Goal: Task Accomplishment & Management: Use online tool/utility

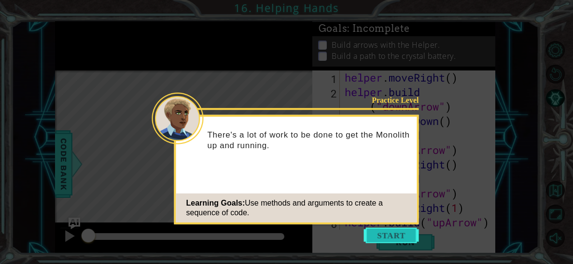
click at [403, 238] on button "Start" at bounding box center [391, 235] width 55 height 15
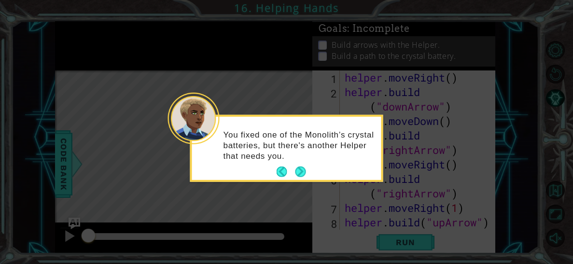
click at [299, 181] on div "You fixed one of the Monolith’s crystal batteries, but there's another Helper t…" at bounding box center [286, 148] width 193 height 67
click at [298, 173] on button "Next" at bounding box center [300, 171] width 11 height 11
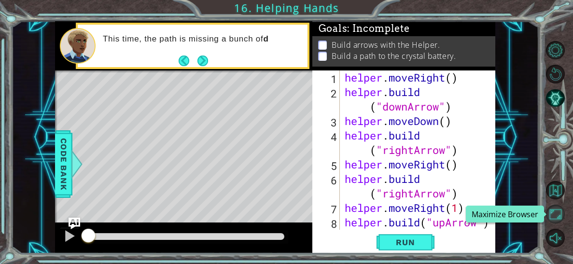
click at [555, 207] on button "Maximize Browser" at bounding box center [555, 214] width 18 height 18
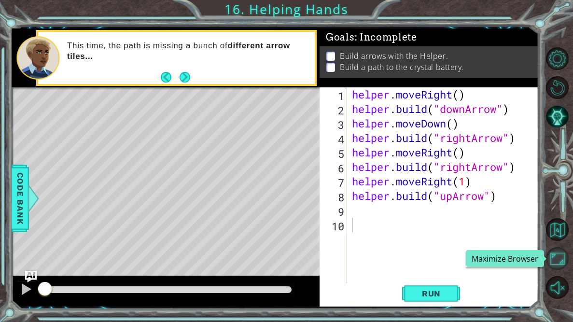
click at [561, 261] on button "Maximize Browser" at bounding box center [557, 258] width 23 height 23
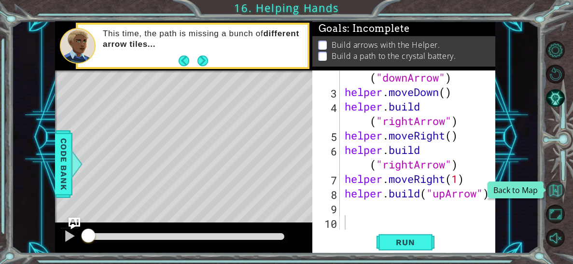
click at [556, 195] on button "Back to Map" at bounding box center [555, 190] width 18 height 18
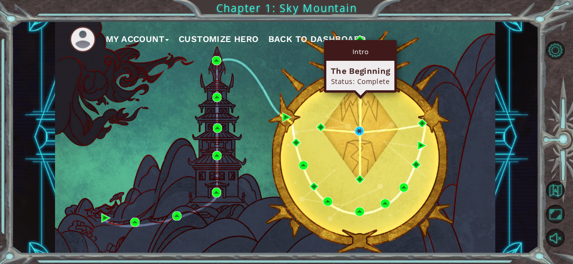
click at [361, 74] on div "The Beginning" at bounding box center [359, 71] width 59 height 12
click at [360, 75] on div "The Beginning" at bounding box center [359, 71] width 59 height 12
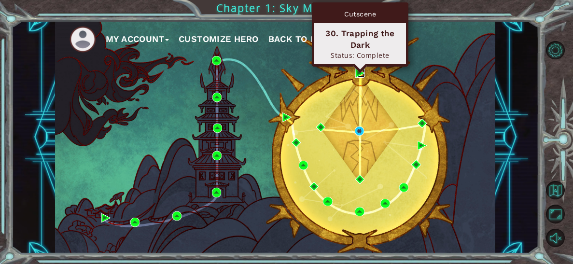
click at [358, 71] on img at bounding box center [359, 73] width 9 height 9
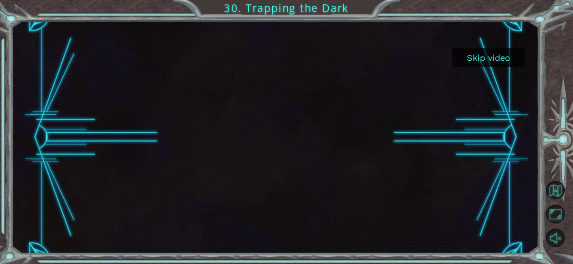
click at [481, 64] on button "Skip video" at bounding box center [488, 57] width 72 height 19
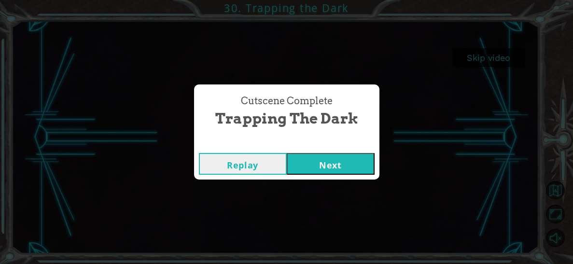
click at [320, 168] on button "Next" at bounding box center [331, 164] width 88 height 22
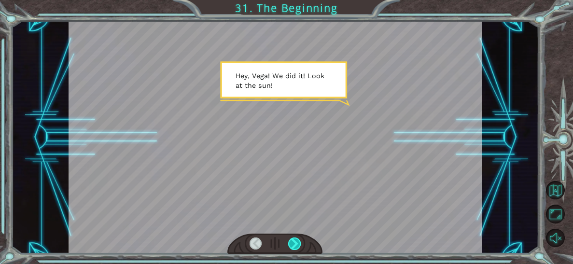
click at [294, 241] on div at bounding box center [294, 243] width 13 height 13
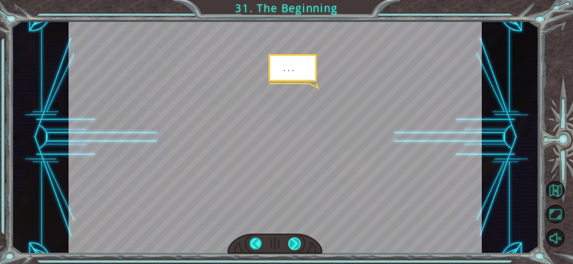
click at [293, 244] on div at bounding box center [294, 243] width 13 height 13
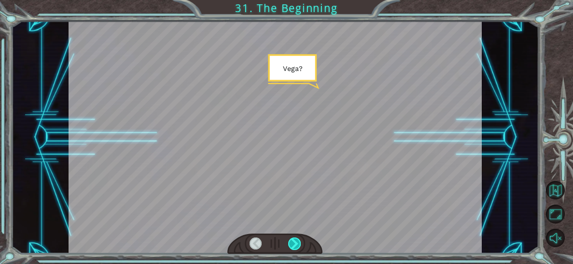
click at [293, 244] on div at bounding box center [294, 243] width 13 height 13
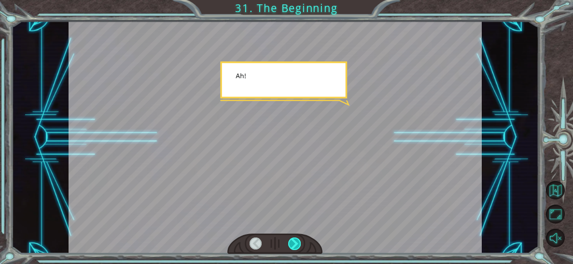
click at [293, 244] on div at bounding box center [294, 243] width 13 height 13
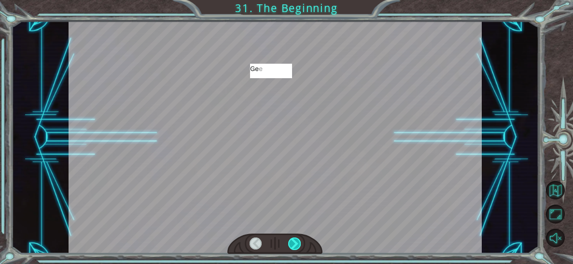
click at [293, 244] on div at bounding box center [294, 243] width 13 height 13
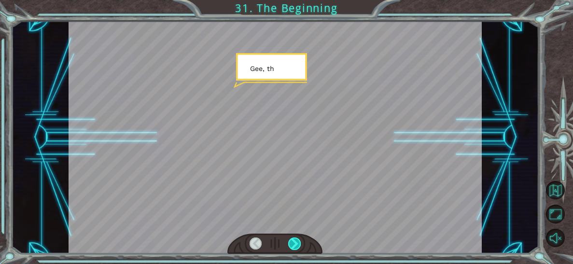
click at [293, 244] on div at bounding box center [294, 243] width 13 height 13
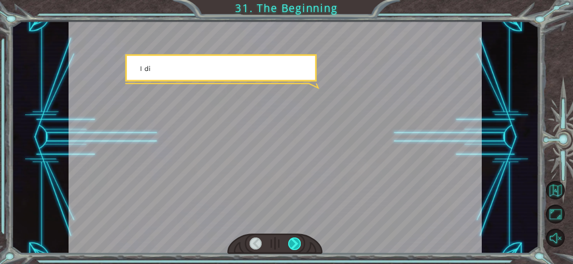
click at [293, 244] on div at bounding box center [294, 243] width 13 height 13
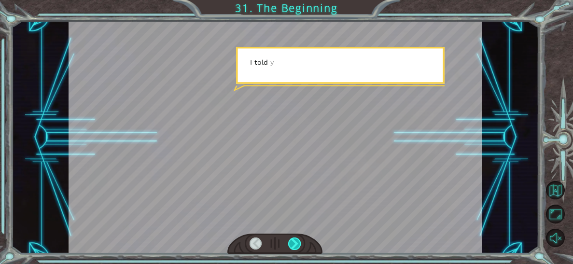
click at [293, 244] on div at bounding box center [294, 243] width 13 height 13
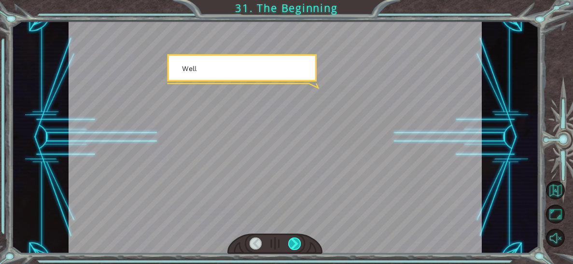
click at [293, 244] on div at bounding box center [294, 243] width 13 height 13
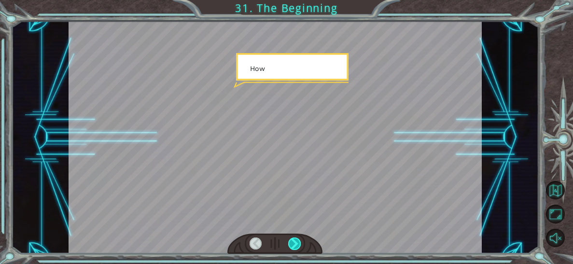
click at [293, 244] on div at bounding box center [294, 243] width 13 height 13
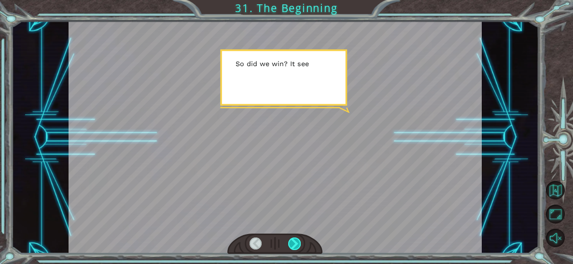
click at [293, 244] on div at bounding box center [294, 243] width 13 height 13
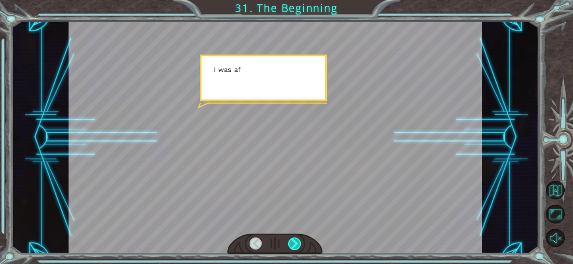
click at [293, 244] on div at bounding box center [294, 243] width 13 height 13
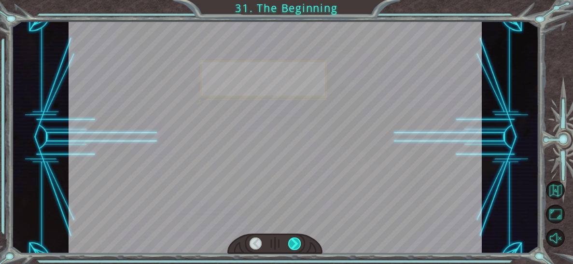
click at [293, 244] on div at bounding box center [294, 243] width 13 height 13
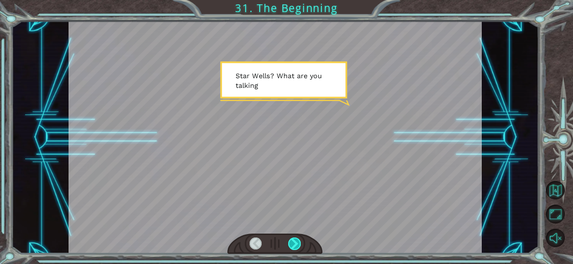
click at [293, 244] on div at bounding box center [294, 243] width 13 height 13
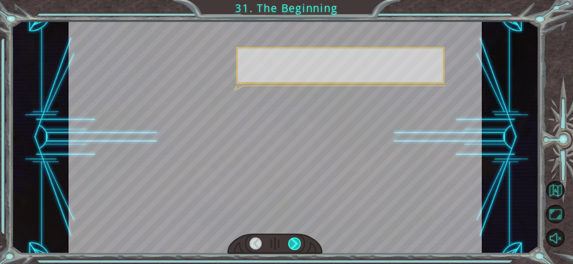
click at [293, 244] on div at bounding box center [294, 243] width 13 height 13
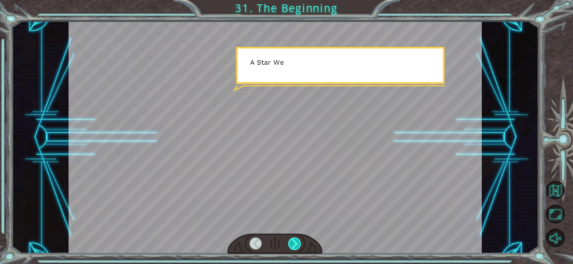
click at [293, 244] on div at bounding box center [294, 243] width 13 height 13
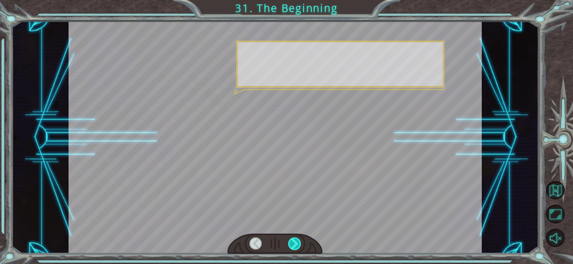
click at [293, 244] on div at bounding box center [294, 243] width 13 height 13
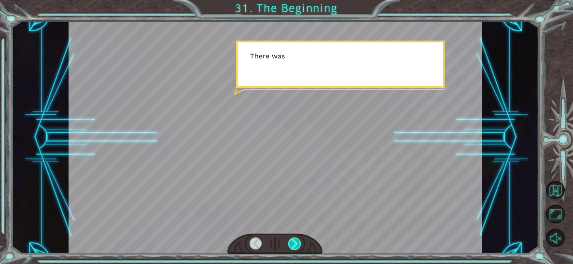
click at [293, 244] on div at bounding box center [294, 243] width 13 height 13
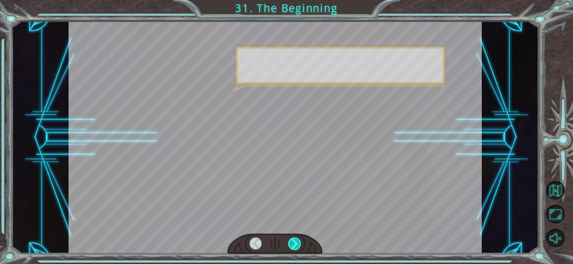
click at [293, 244] on div at bounding box center [294, 243] width 13 height 13
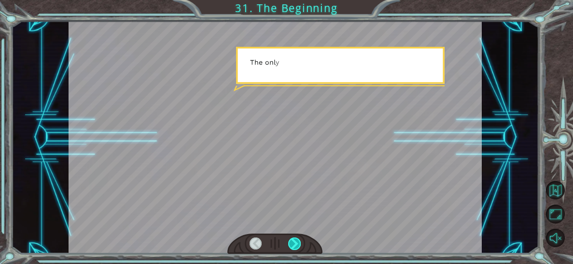
click at [293, 244] on div at bounding box center [294, 243] width 13 height 13
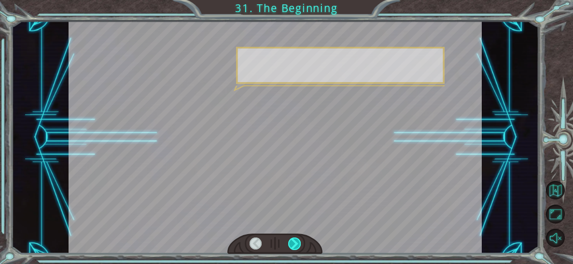
click at [293, 244] on div at bounding box center [294, 243] width 13 height 13
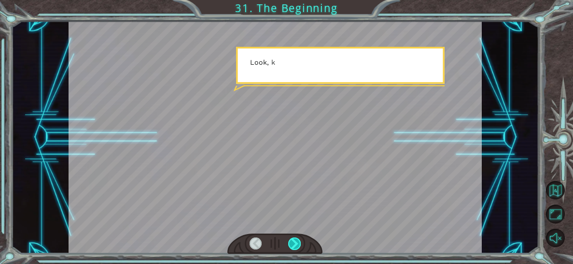
click at [293, 244] on div at bounding box center [294, 243] width 13 height 13
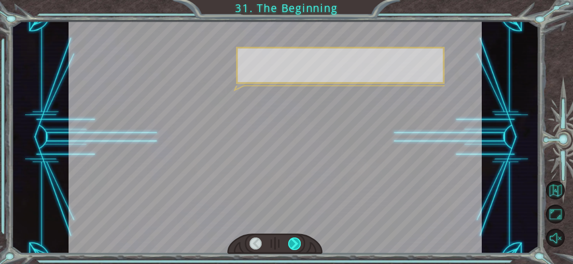
click at [293, 244] on div at bounding box center [294, 243] width 13 height 13
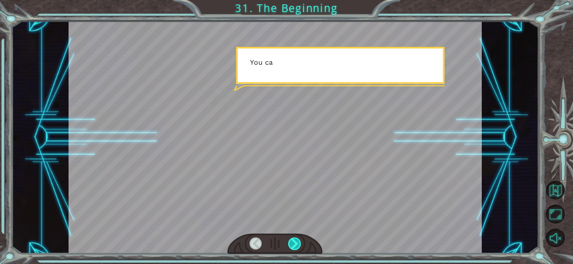
click at [293, 244] on div at bounding box center [294, 243] width 13 height 13
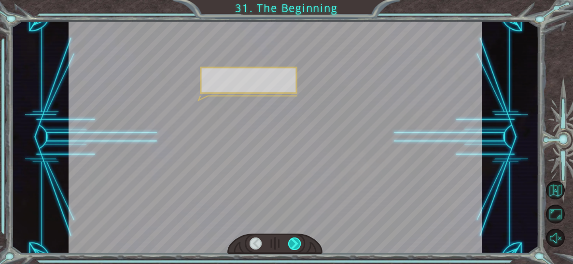
click at [293, 244] on div at bounding box center [294, 243] width 13 height 13
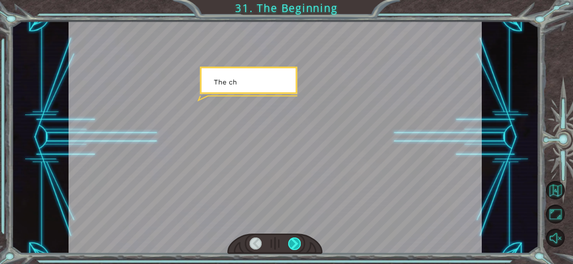
click at [293, 244] on div at bounding box center [294, 243] width 13 height 13
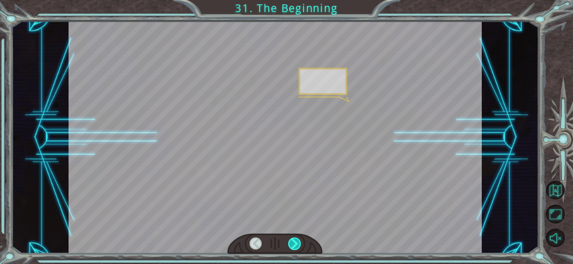
click at [293, 244] on div at bounding box center [294, 243] width 13 height 13
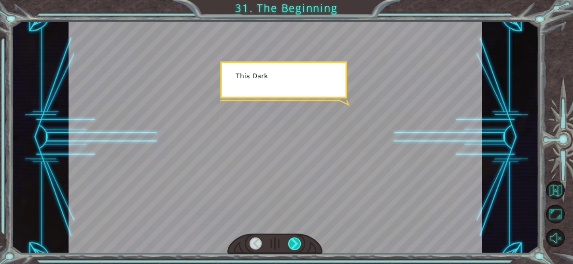
click at [296, 241] on div at bounding box center [294, 243] width 13 height 13
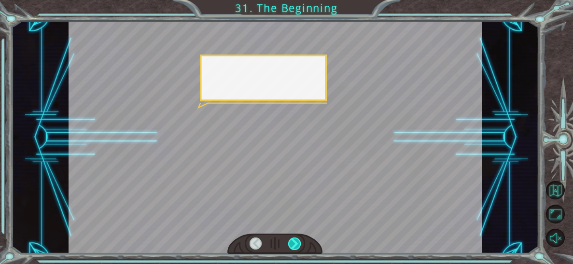
click at [296, 241] on div at bounding box center [294, 243] width 13 height 13
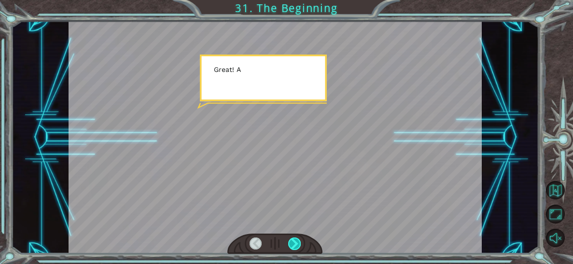
click at [296, 241] on div at bounding box center [294, 243] width 13 height 13
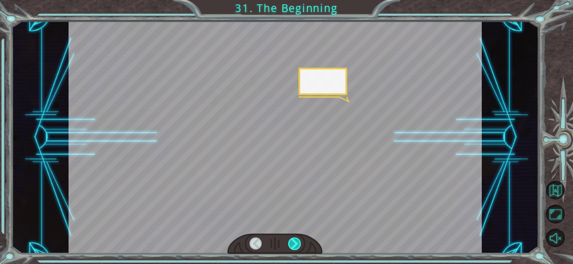
click at [296, 241] on div at bounding box center [294, 243] width 13 height 13
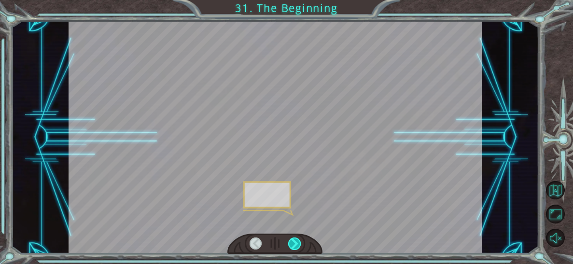
click at [296, 241] on div at bounding box center [294, 243] width 13 height 13
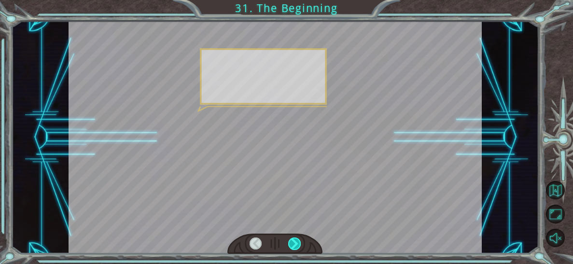
click at [296, 241] on div at bounding box center [294, 243] width 13 height 13
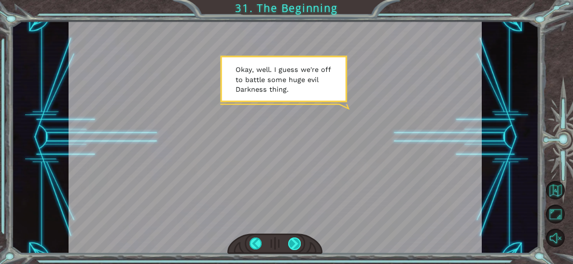
click at [296, 243] on div at bounding box center [294, 243] width 13 height 13
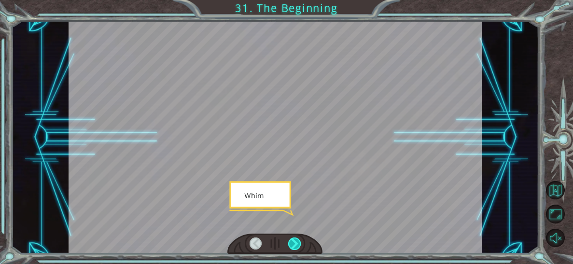
click at [296, 243] on div at bounding box center [294, 243] width 13 height 13
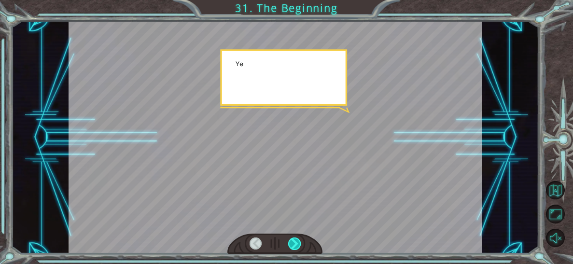
click at [296, 243] on div at bounding box center [294, 243] width 13 height 13
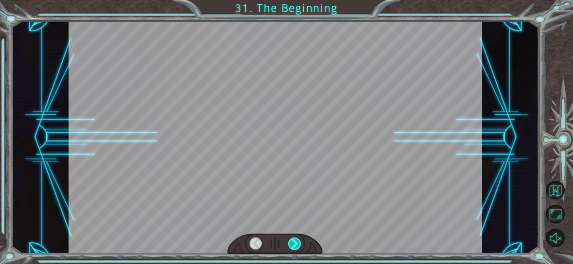
click at [296, 243] on div at bounding box center [294, 243] width 13 height 13
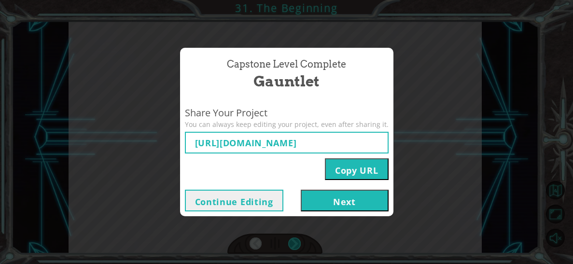
type input "[URL][DOMAIN_NAME]"
click at [329, 203] on button "Next" at bounding box center [345, 201] width 88 height 22
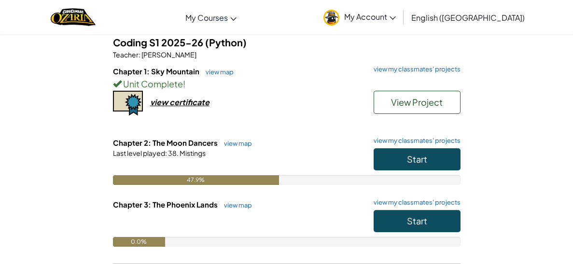
scroll to position [145, 0]
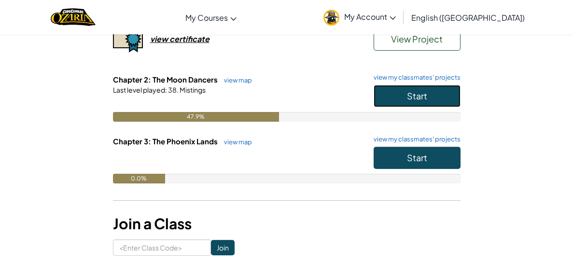
click at [426, 93] on button "Start" at bounding box center [416, 96] width 87 height 22
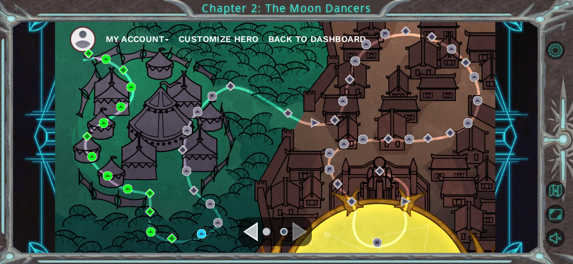
click at [193, 236] on div "My Account Customize Hero Back to Dashboard" at bounding box center [275, 137] width 440 height 232
click at [206, 231] on div "My Account Customize Hero Back to Dashboard" at bounding box center [275, 137] width 440 height 232
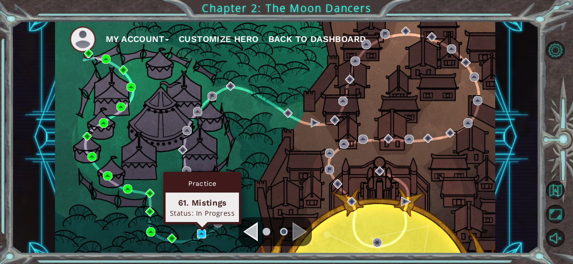
click at [200, 233] on img at bounding box center [201, 233] width 9 height 9
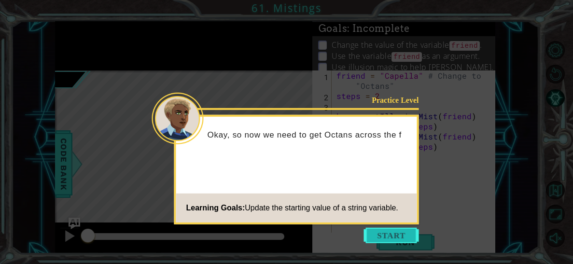
click at [389, 239] on button "Start" at bounding box center [391, 235] width 55 height 15
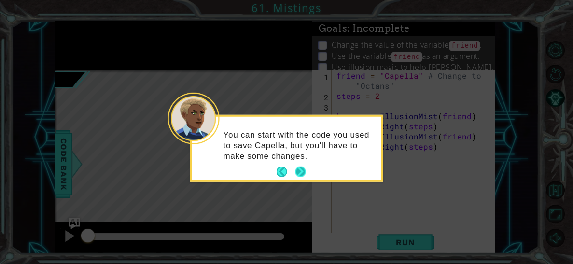
click at [302, 170] on button "Next" at bounding box center [300, 171] width 11 height 11
click at [302, 170] on icon at bounding box center [286, 132] width 573 height 264
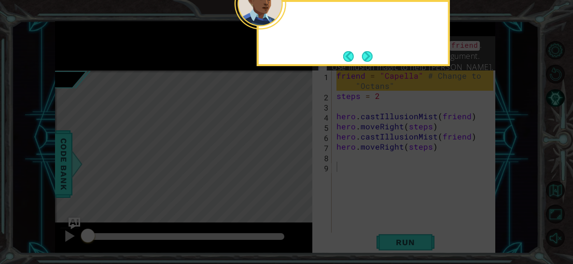
click at [302, 170] on icon at bounding box center [286, 39] width 573 height 449
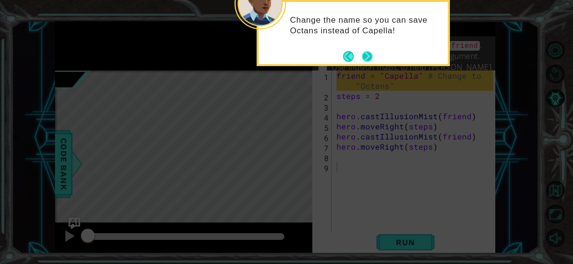
click at [369, 54] on button "Next" at bounding box center [367, 56] width 11 height 11
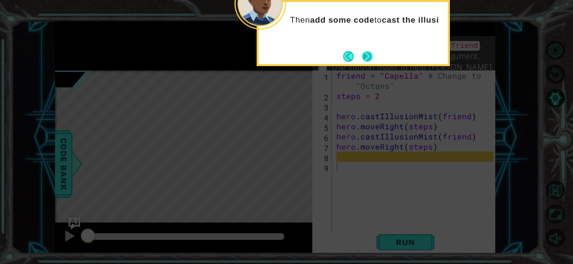
click at [368, 55] on button "Next" at bounding box center [367, 56] width 11 height 11
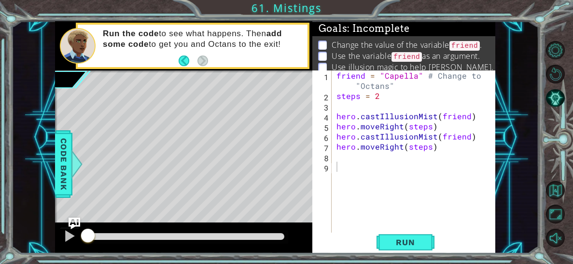
click at [368, 55] on p "Use the variable friend as an argument." at bounding box center [405, 57] width 148 height 12
click at [411, 241] on span "Run" at bounding box center [405, 242] width 38 height 10
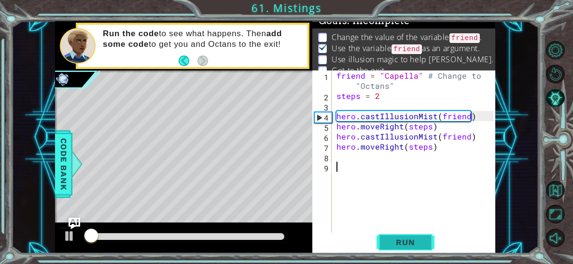
scroll to position [9, 0]
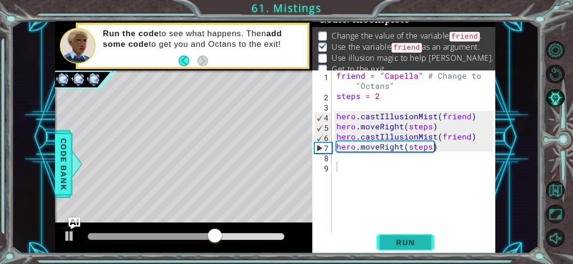
click at [384, 241] on button "Run" at bounding box center [405, 242] width 58 height 18
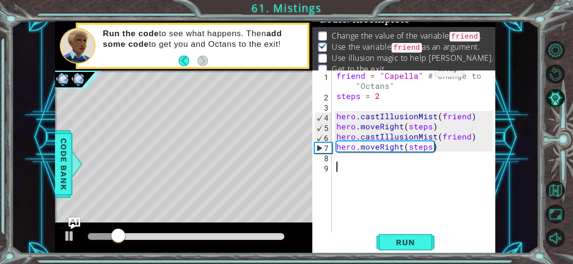
click at [416, 72] on div "friend = "Capella" # Change to "Octans" steps = 2 hero . castIllusionMist ( fri…" at bounding box center [416, 166] width 164 height 192
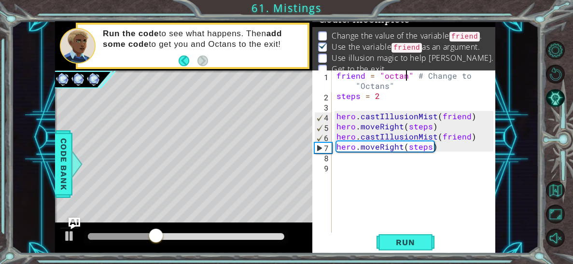
scroll to position [0, 4]
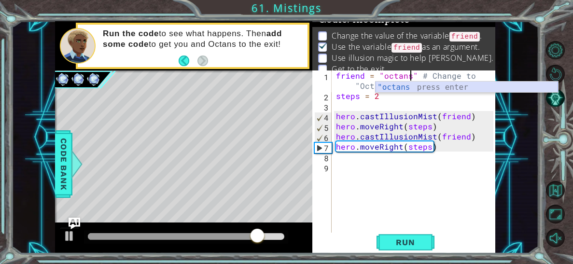
click at [404, 90] on div ""octans press enter" at bounding box center [466, 99] width 182 height 35
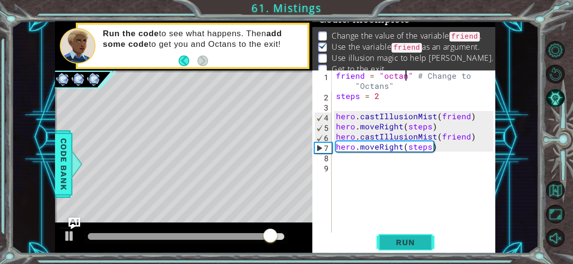
type textarea "friend = "octan" # Change to "Octans""
click at [411, 245] on span "Run" at bounding box center [405, 242] width 38 height 10
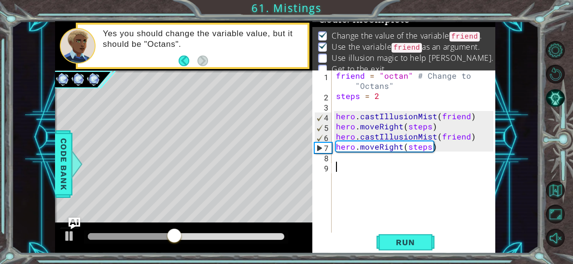
click at [414, 231] on div "friend = "octan" # Change to "Octans" steps = 2 hero . castIllusionMist ( frien…" at bounding box center [416, 166] width 164 height 192
click at [417, 236] on button "Run" at bounding box center [405, 242] width 58 height 18
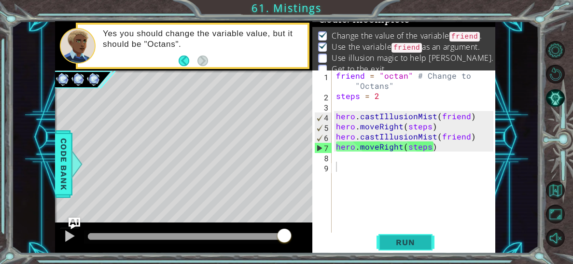
click at [424, 248] on button "Run" at bounding box center [405, 242] width 58 height 18
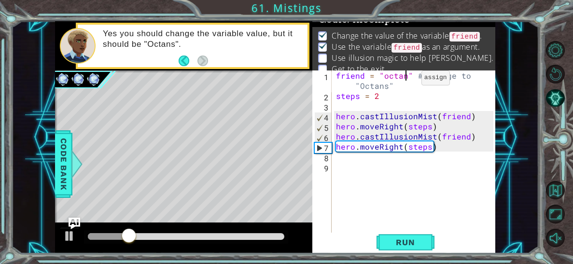
click at [404, 80] on div "friend = "octan" # Change to "Octans" steps = 2 hero . castIllusionMist ( frien…" at bounding box center [416, 166] width 164 height 192
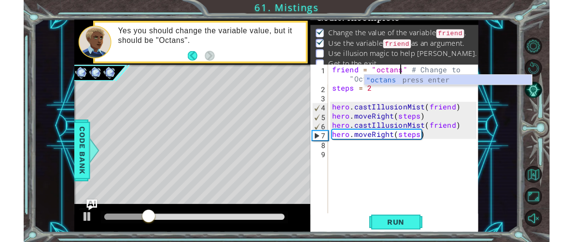
scroll to position [0, 4]
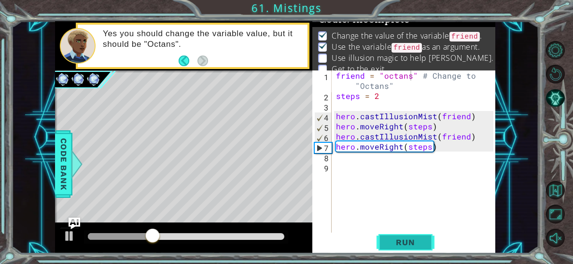
click at [416, 241] on span "Run" at bounding box center [405, 242] width 38 height 10
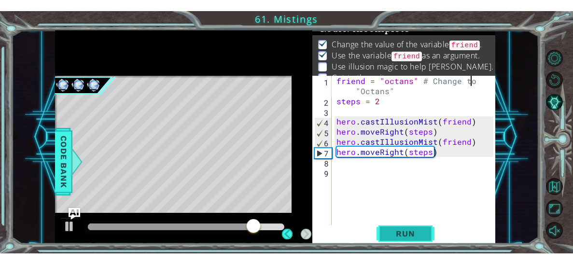
scroll to position [9, 0]
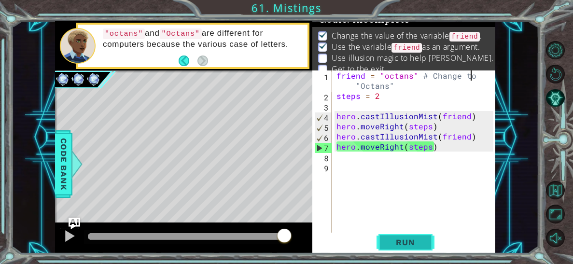
click at [416, 248] on button "Run" at bounding box center [405, 242] width 58 height 18
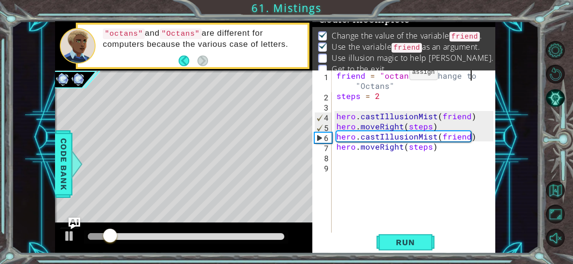
click at [393, 75] on div "friend = "octans" # Change to "Octans" steps = 2 hero . castIllusionMist ( frie…" at bounding box center [416, 166] width 164 height 192
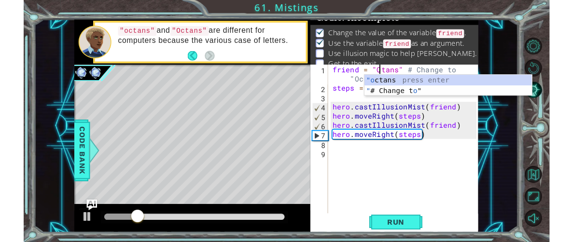
scroll to position [0, 3]
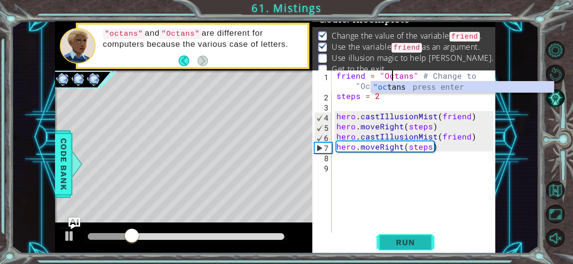
type textarea "friend = "Octans" # Change to "Octans""
click at [411, 240] on span "Run" at bounding box center [405, 242] width 38 height 10
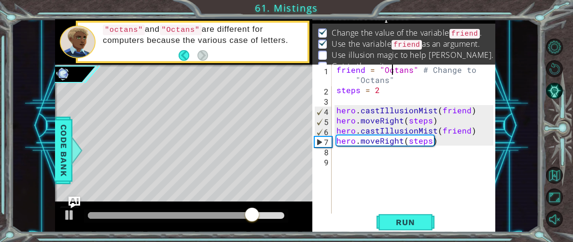
scroll to position [9, 0]
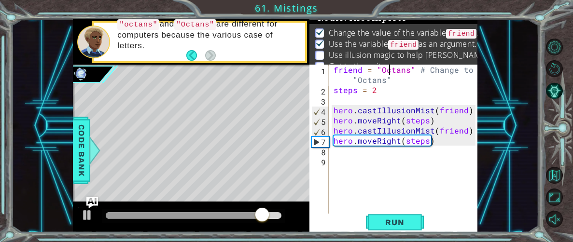
click at [201, 31] on p ""octans" and "Octans" are different for computers because the various case of l…" at bounding box center [207, 35] width 180 height 32
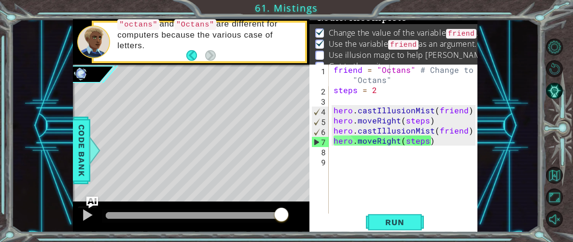
click at [226, 34] on p ""octans" and "Octans" are different for computers because the various case of l…" at bounding box center [207, 35] width 180 height 32
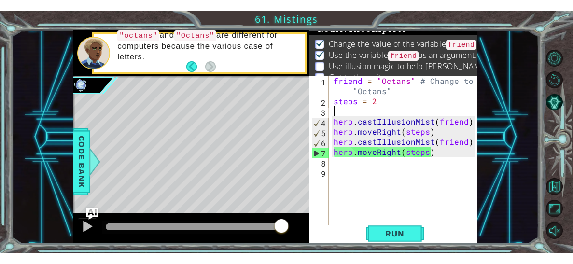
scroll to position [0, 0]
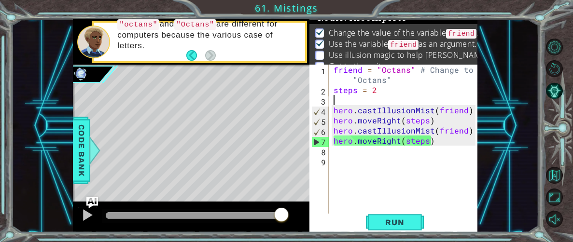
click at [427, 102] on div "friend = "Octans" # Change to "Octans" steps = 2 hero . castIllusionMist ( frie…" at bounding box center [405, 161] width 149 height 192
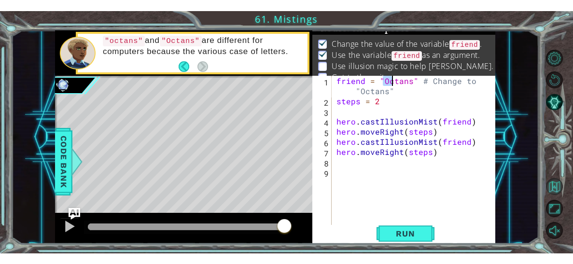
scroll to position [9, 0]
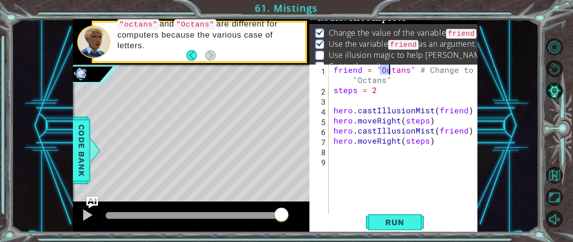
click at [393, 78] on div "friend = "Octans" # Change to "Octans" steps = 2 hero . castIllusionMist ( frie…" at bounding box center [405, 161] width 149 height 192
click at [407, 134] on div "friend = "Octans" # Change to "Octans" steps = 2 hero . castIllusionMist ( frie…" at bounding box center [405, 161] width 149 height 192
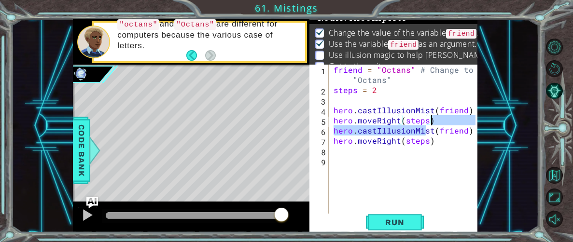
drag, startPoint x: 424, startPoint y: 132, endPoint x: 502, endPoint y: 121, distance: 79.4
click at [502, 121] on div "1 ההההההההההההההההההההההההההההההההההההההההההההההההההההההההההההההההההההההההההההה…" at bounding box center [275, 125] width 527 height 213
type textarea "hero.moveRight(steps) hero.castIllusionMist(friend)"
click at [458, 103] on div "friend = "Octans" # Change to "Octans" steps = 2 hero . castIllusionMist ( frie…" at bounding box center [405, 161] width 149 height 192
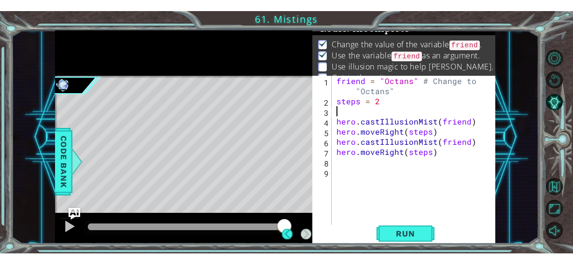
scroll to position [9, 0]
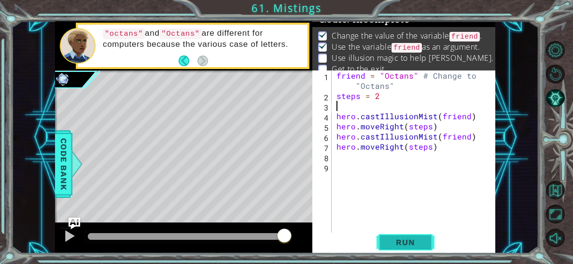
click at [415, 246] on span "Run" at bounding box center [405, 242] width 38 height 10
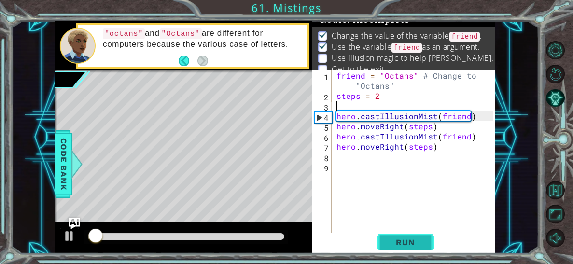
type textarea ";."
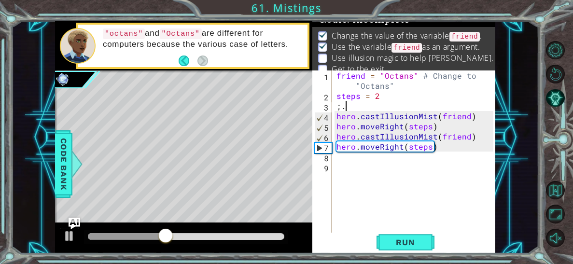
click at [352, 159] on div "friend = "Octans" # Change to "Octans" steps = 2 ; . hero . castIllusionMist ( …" at bounding box center [416, 166] width 164 height 192
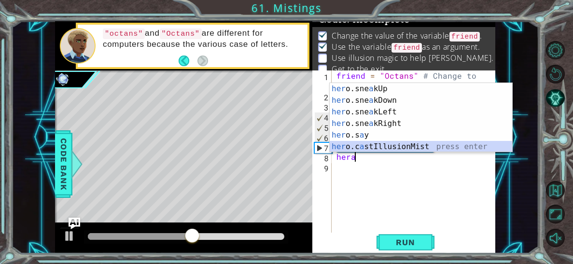
click at [396, 145] on div "her o.sne a kUp press enter her o.sne a kDown press enter her o.sne a kLeft pre…" at bounding box center [420, 129] width 182 height 93
type textarea "hero.castIllusionMist(friend)"
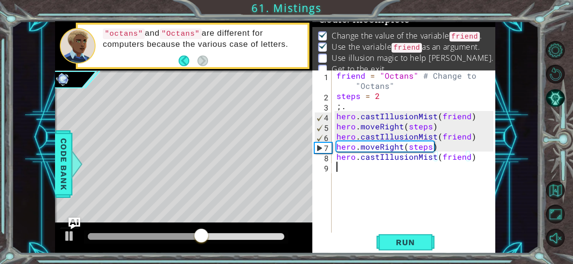
click at [384, 170] on div "friend = "Octans" # Change to "Octans" steps = 2 ; . hero . castIllusionMist ( …" at bounding box center [416, 166] width 164 height 192
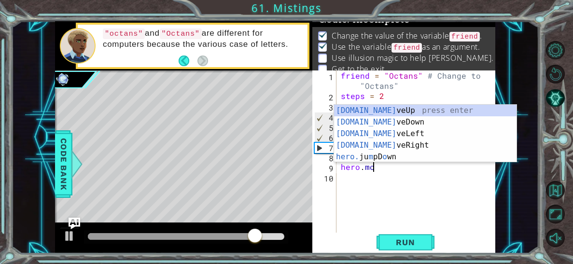
scroll to position [0, 1]
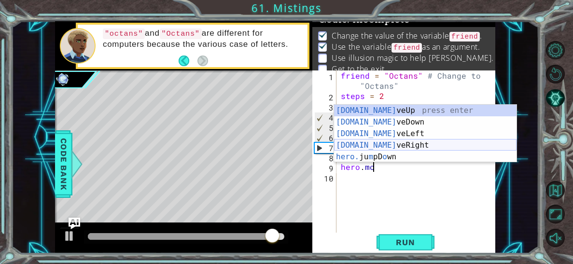
click at [377, 147] on div "[DOMAIN_NAME] veUp press enter [DOMAIN_NAME] veDown press enter [DOMAIN_NAME] v…" at bounding box center [425, 145] width 182 height 81
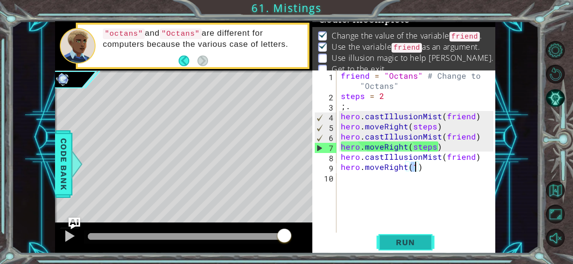
click at [398, 248] on button "Run" at bounding box center [405, 242] width 58 height 18
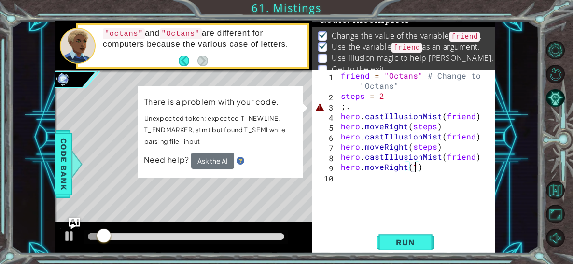
click at [353, 104] on div "friend = "Octans" # Change to "Octans" steps = 2 ; . hero . castIllusionMist ( …" at bounding box center [418, 166] width 159 height 192
type textarea ";"
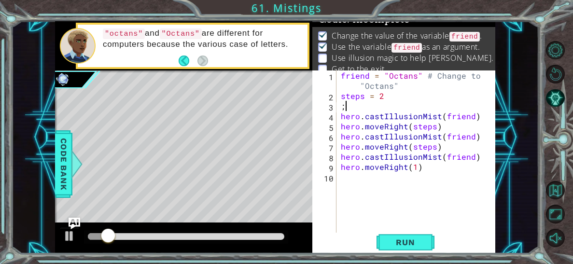
scroll to position [0, 0]
type textarea "steps = 2"
click at [392, 254] on div "1 ההההההההההההההההההההההההההההההההההההההההההההההההההההההההההההההההההההההההההההה…" at bounding box center [286, 132] width 573 height 264
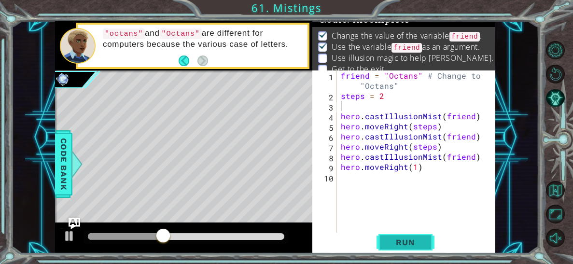
click at [388, 248] on button "Run" at bounding box center [405, 242] width 58 height 18
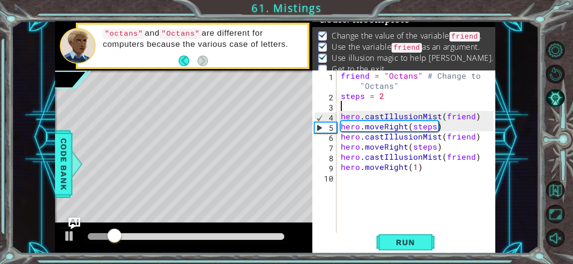
click at [417, 166] on div "friend = "Octans" # Change to "Octans" steps = 2 hero . castIllusionMist ( frie…" at bounding box center [418, 166] width 159 height 192
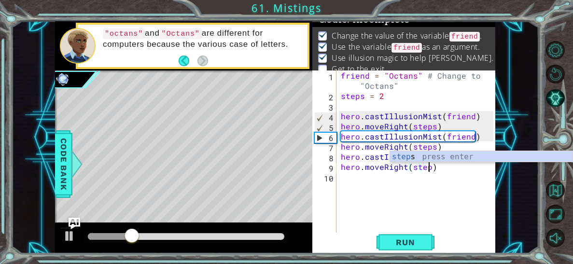
type textarea "hero.moveRight(steps)"
click at [417, 166] on div "friend = "Octans" # Change to "Octans" steps = 2 hero . castIllusionMist ( frie…" at bounding box center [418, 166] width 159 height 192
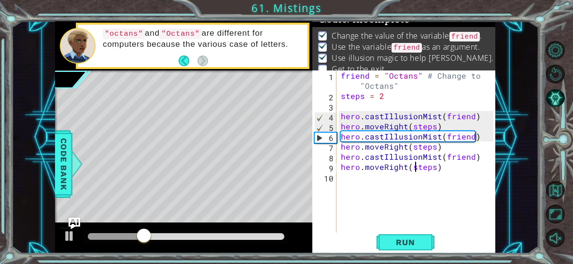
click at [429, 198] on div "friend = "Octans" # Change to "Octans" steps = 2 hero . castIllusionMist ( frie…" at bounding box center [418, 166] width 159 height 192
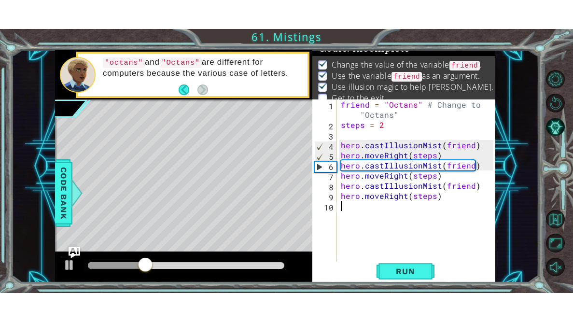
scroll to position [0, 0]
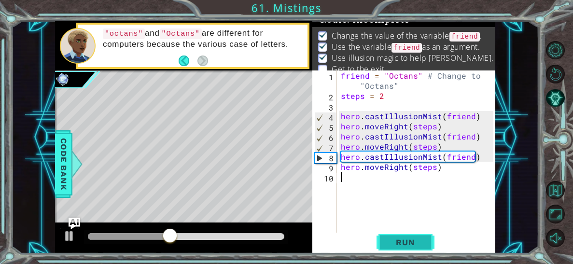
click at [429, 241] on button "Run" at bounding box center [405, 242] width 58 height 18
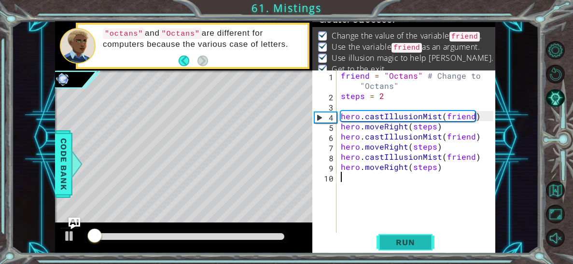
click at [429, 241] on button "Run" at bounding box center [405, 242] width 58 height 18
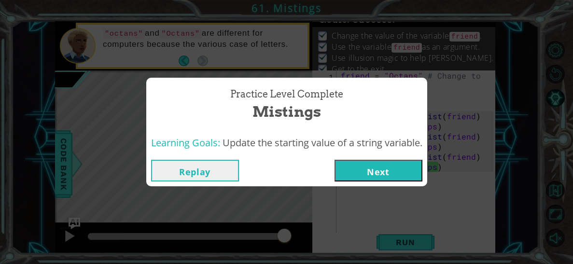
click at [401, 167] on button "Next" at bounding box center [378, 171] width 88 height 22
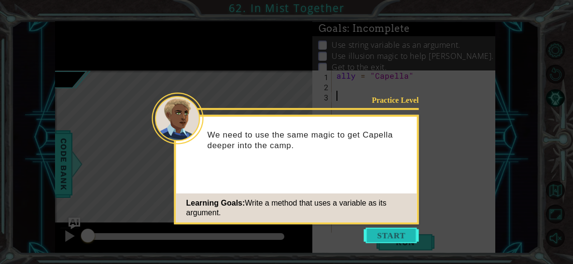
click at [398, 232] on button "Start" at bounding box center [391, 235] width 55 height 15
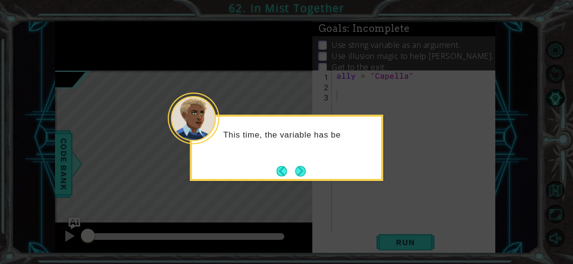
click at [279, 160] on div "This time, the variable has be" at bounding box center [286, 148] width 193 height 66
click at [279, 160] on div "This time, the variable has been ass" at bounding box center [286, 148] width 193 height 66
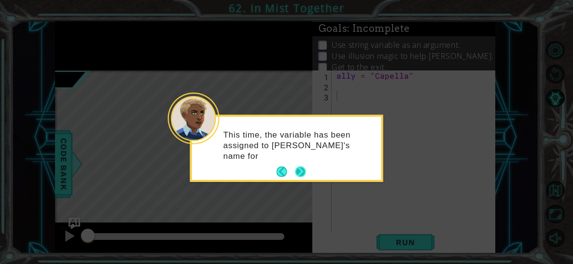
click at [298, 171] on button "Next" at bounding box center [300, 171] width 11 height 11
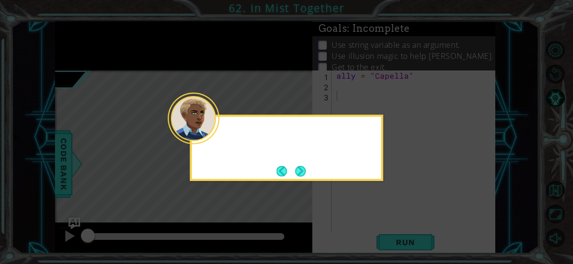
click at [298, 171] on button "Next" at bounding box center [300, 171] width 11 height 11
click at [298, 171] on div "Level Map" at bounding box center [278, 212] width 446 height 284
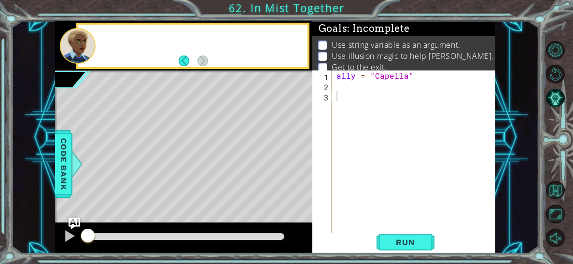
click at [298, 171] on div "Level Map" at bounding box center [278, 212] width 446 height 284
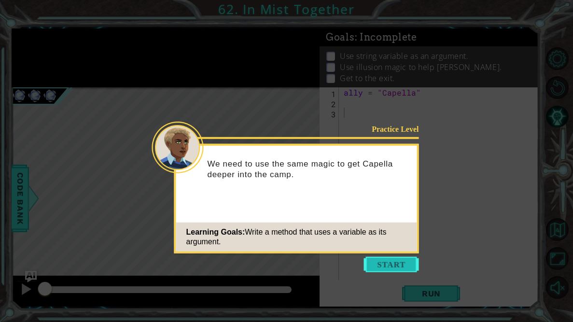
click at [395, 262] on button "Start" at bounding box center [391, 264] width 55 height 15
